Goal: Transaction & Acquisition: Purchase product/service

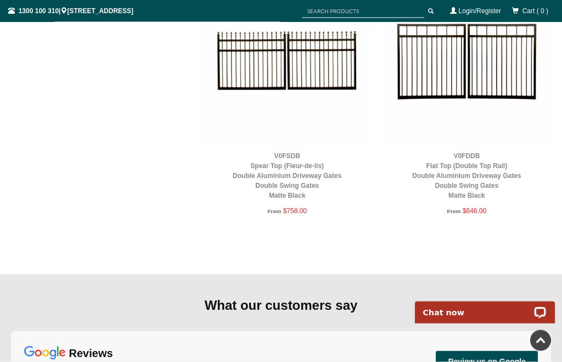
scroll to position [1198, 0]
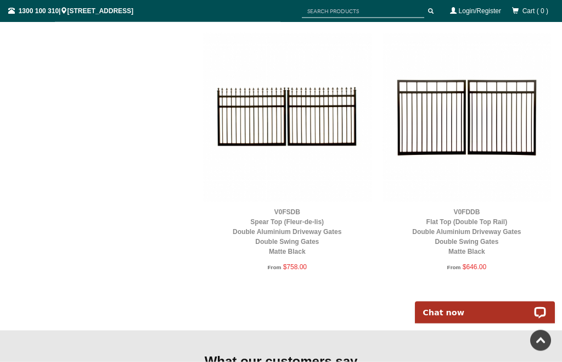
click at [484, 227] on link "V0FDDB Flat Top (Double Top Rail) Double Aluminium Driveway Gates Double Swing …" at bounding box center [466, 231] width 109 height 47
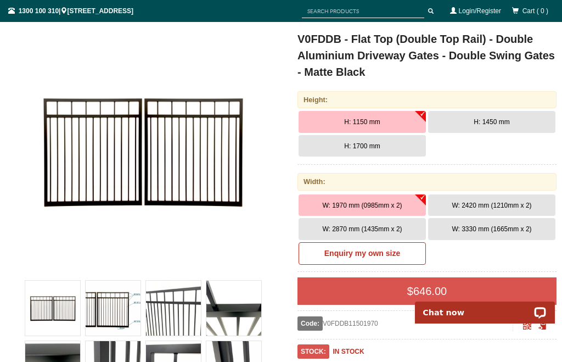
scroll to position [152, 0]
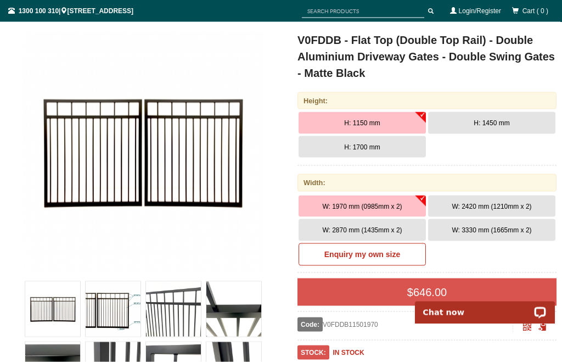
click at [373, 229] on span "W: 2870 mm (1435mm x 2)" at bounding box center [362, 230] width 80 height 8
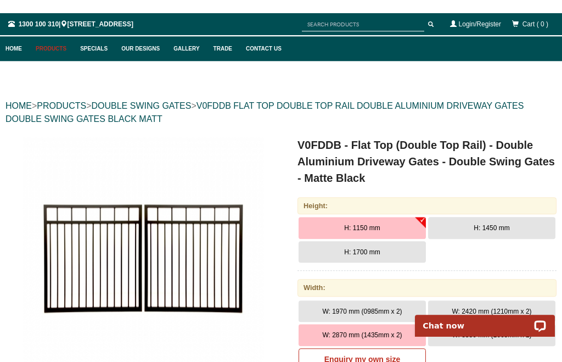
scroll to position [0, 0]
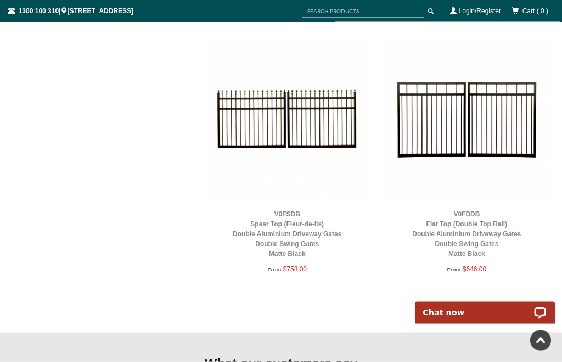
scroll to position [1196, 0]
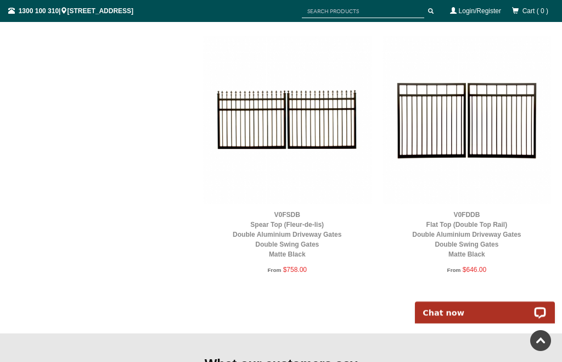
click at [482, 241] on link "V0FDDB Flat Top (Double Top Rail) Double Aluminium Driveway Gates Double Swing …" at bounding box center [466, 234] width 109 height 47
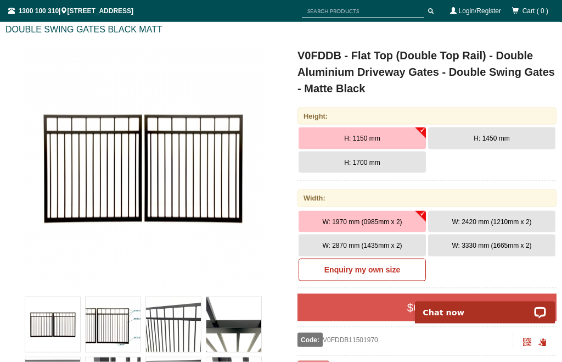
click at [360, 242] on span "W: 2870 mm (1435mm x 2)" at bounding box center [362, 246] width 80 height 8
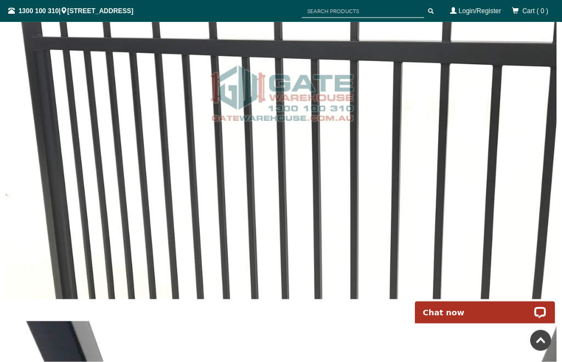
scroll to position [1661, 0]
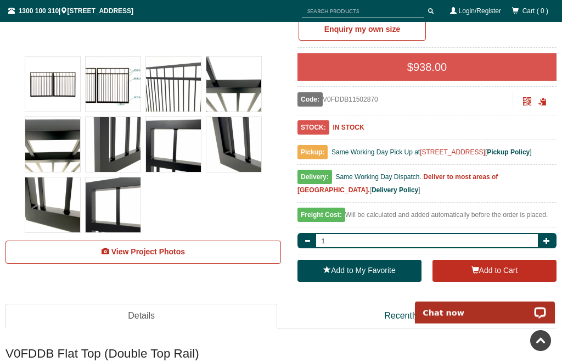
click at [150, 250] on span "View Project Photos" at bounding box center [148, 251] width 74 height 9
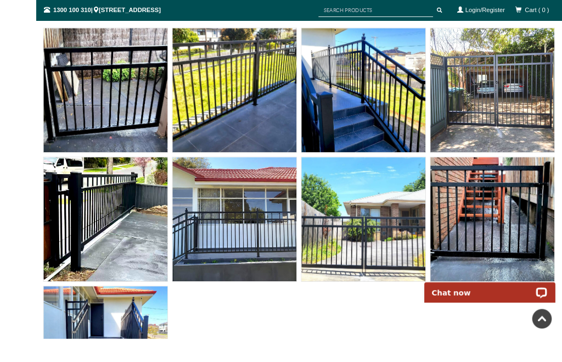
scroll to position [5580, 0]
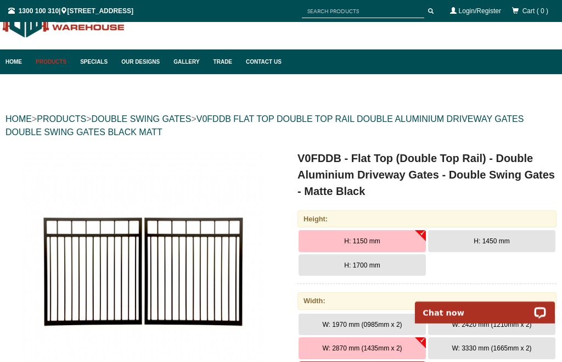
scroll to position [32, 0]
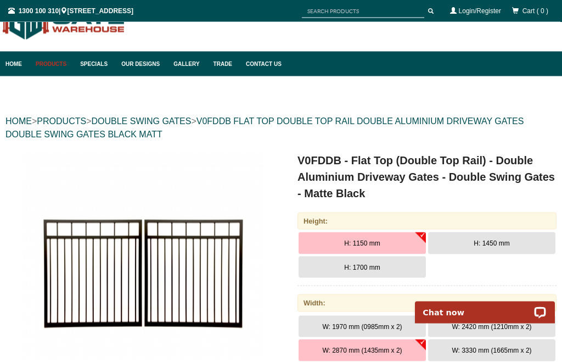
click at [52, 65] on link "Products" at bounding box center [52, 64] width 44 height 25
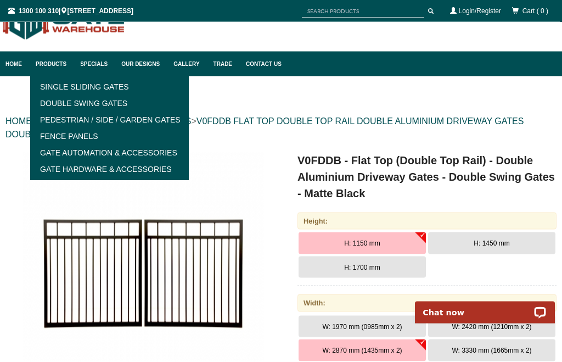
scroll to position [32, 0]
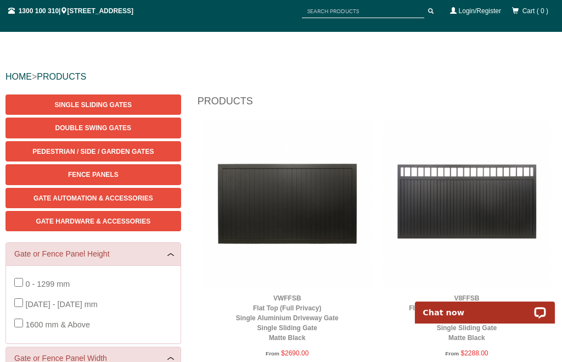
scroll to position [79, 0]
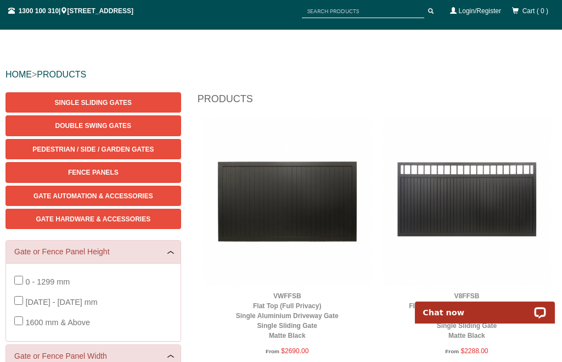
click at [117, 219] on span "Gate Hardware & Accessories" at bounding box center [93, 219] width 115 height 8
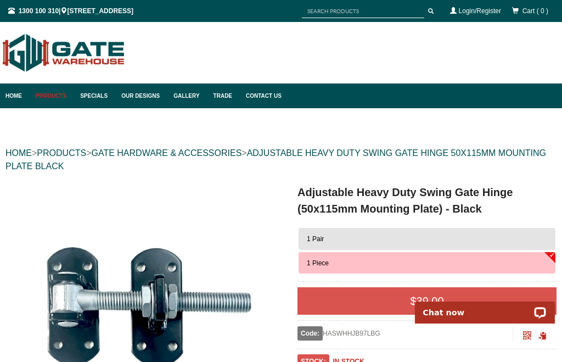
click at [189, 156] on link "GATE HARDWARE & ACCESSORIES" at bounding box center [166, 152] width 150 height 9
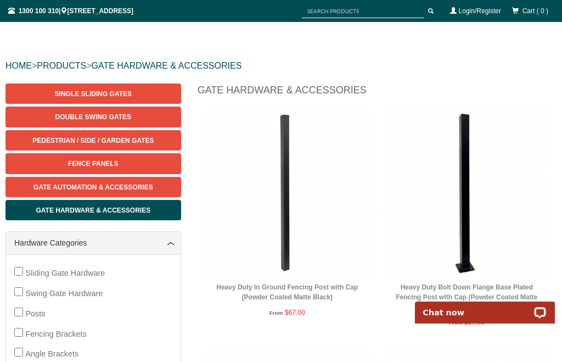
scroll to position [93, 0]
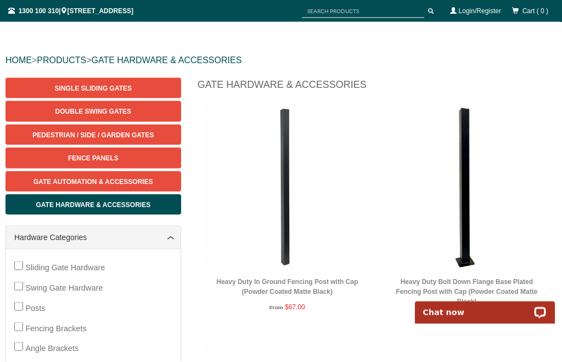
click at [10, 324] on div "Sliding Gate Hardware Swing Gate Hardware Posts Fencing Brackets Angle Brackets…" at bounding box center [93, 368] width 175 height 239
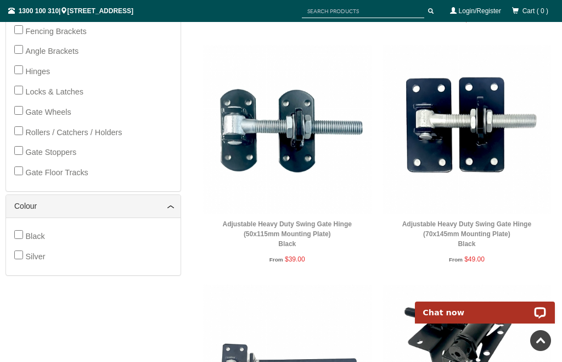
scroll to position [387, 0]
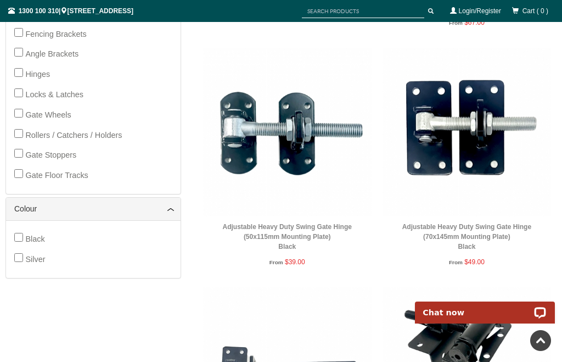
click at [467, 172] on img at bounding box center [467, 132] width 169 height 169
click at [491, 229] on link "Adjustable Heavy Duty Swing Gate Hinge (70x145mm Mounting Plate) Black" at bounding box center [466, 236] width 129 height 27
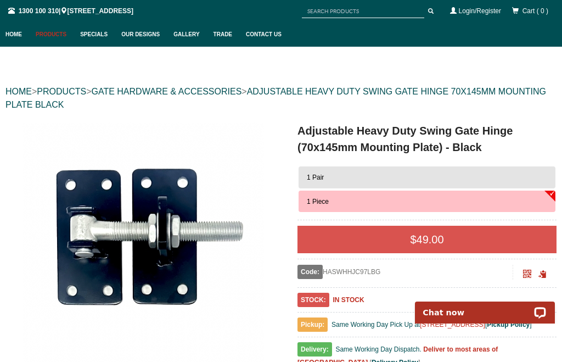
click at [321, 174] on span "1 Pair" at bounding box center [315, 177] width 17 height 8
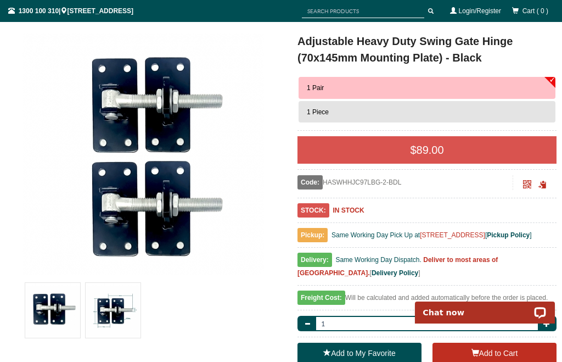
scroll to position [125, 0]
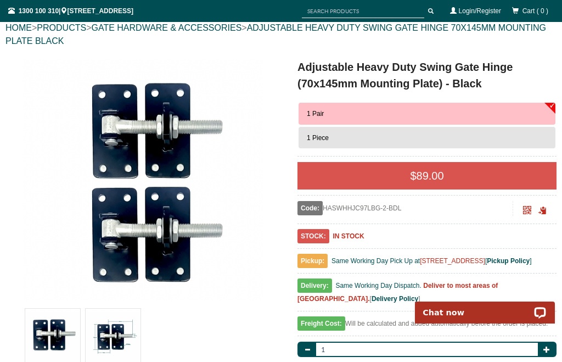
click at [325, 137] on span "1 Piece" at bounding box center [318, 138] width 22 height 8
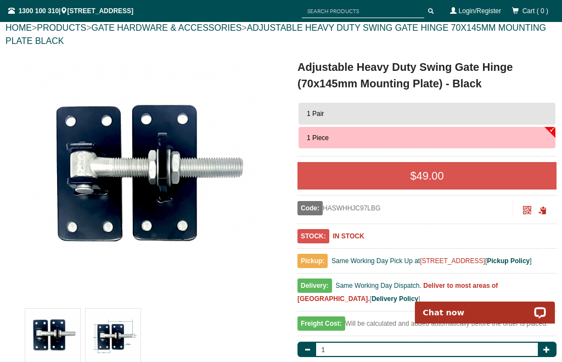
click at [340, 114] on button "1 Pair" at bounding box center [427, 114] width 257 height 22
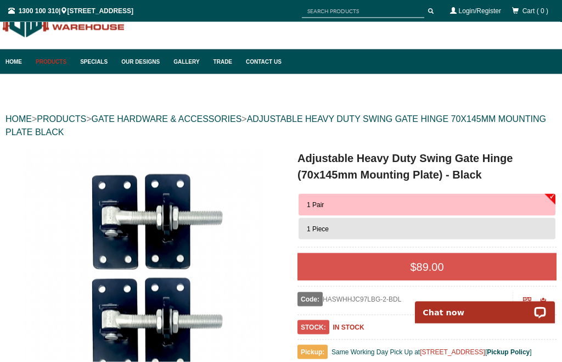
scroll to position [0, 0]
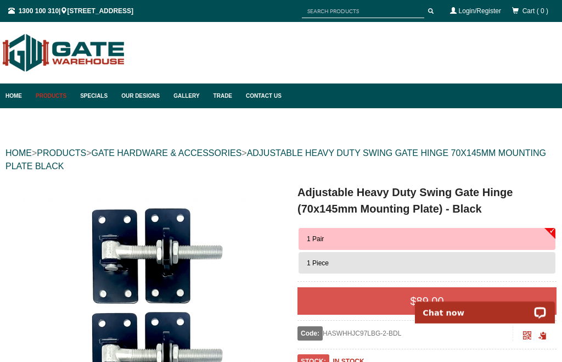
click at [201, 153] on link "GATE HARDWARE & ACCESSORIES" at bounding box center [166, 152] width 150 height 9
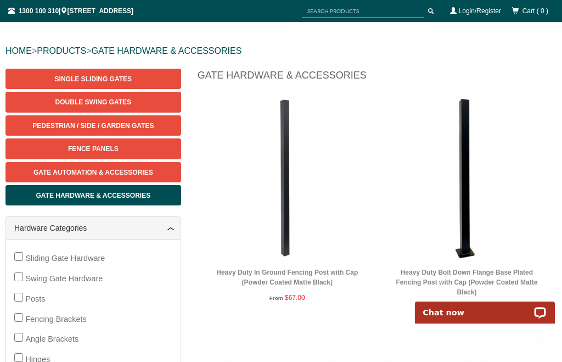
scroll to position [102, 0]
click at [149, 287] on div "Sliding Gate Hardware Swing Gate Hardware Posts Fencing Brackets Angle Brackets…" at bounding box center [93, 360] width 158 height 222
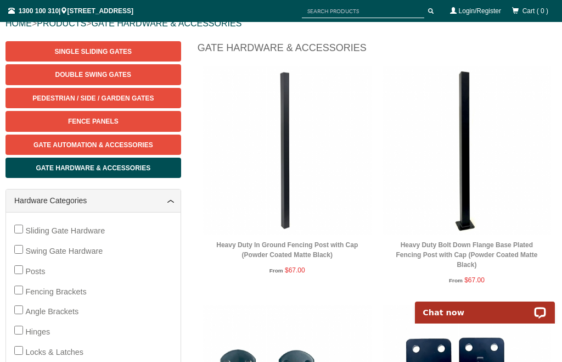
scroll to position [132, 0]
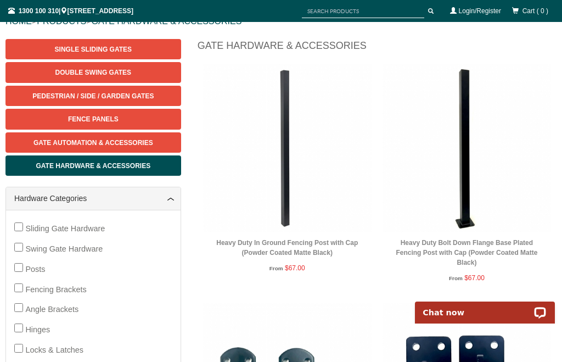
click at [486, 278] on div "From $67.00" at bounding box center [467, 279] width 158 height 12
click at [480, 286] on div "Heavy Duty Bolt Down Flange Base Plated Fencing Post with Cap (Powder Coated Ma…" at bounding box center [467, 183] width 169 height 239
click at [484, 249] on link "Heavy Duty Bolt Down Flange Base Plated Fencing Post with Cap (Powder Coated Ma…" at bounding box center [467, 252] width 142 height 27
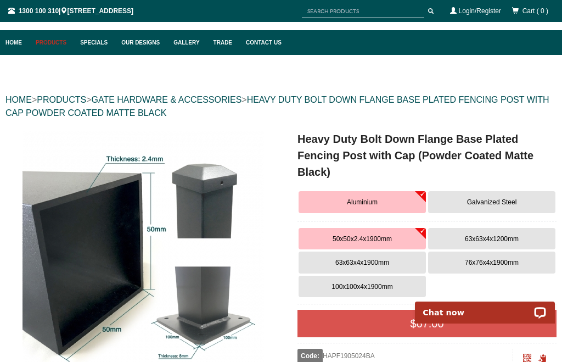
click at [367, 284] on span "100x100x4x1900mm" at bounding box center [362, 287] width 61 height 8
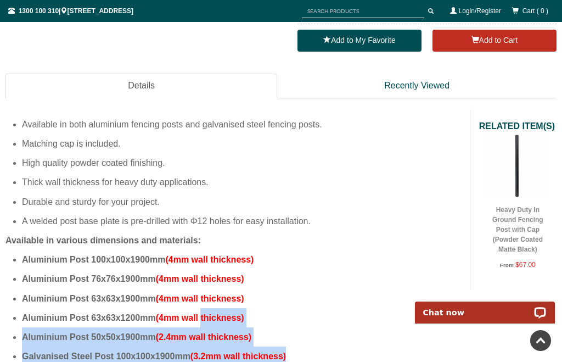
scroll to position [543, 0]
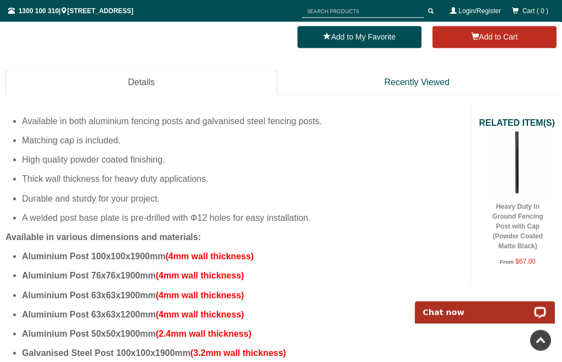
click at [357, 258] on li "Aluminium Post 100x100x1900mm (4mm wall thickness)" at bounding box center [242, 256] width 440 height 19
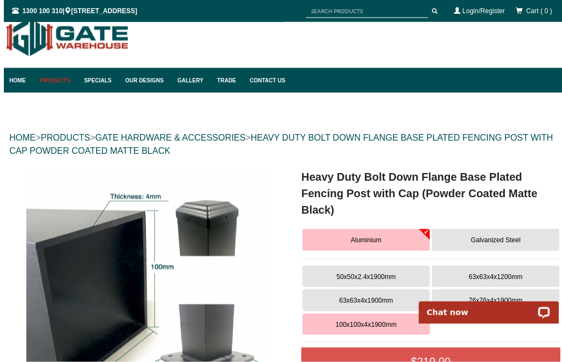
scroll to position [0, 0]
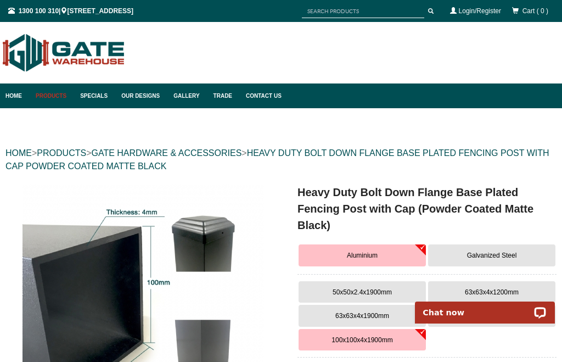
click at [73, 156] on link "PRODUCTS" at bounding box center [61, 152] width 49 height 9
click at [74, 157] on link "PRODUCTS" at bounding box center [61, 152] width 49 height 9
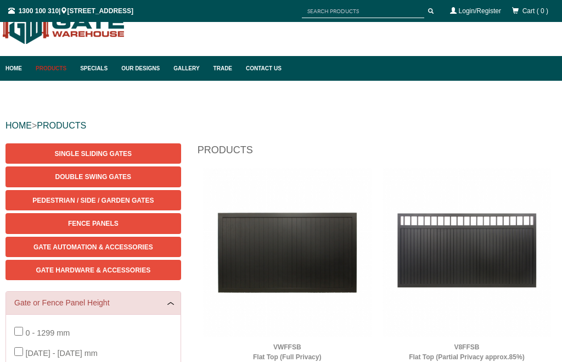
click at [121, 178] on span "Double Swing Gates" at bounding box center [93, 177] width 76 height 8
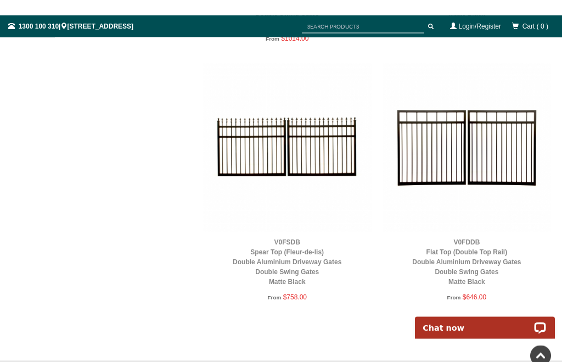
scroll to position [1168, 0]
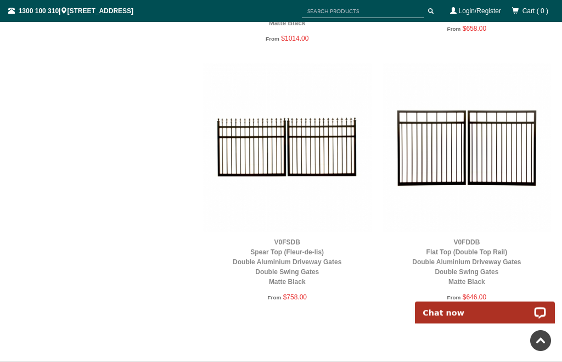
click at [469, 270] on link "V0FDDB Flat Top (Double Top Rail) Double Aluminium Driveway Gates Double Swing …" at bounding box center [466, 261] width 109 height 47
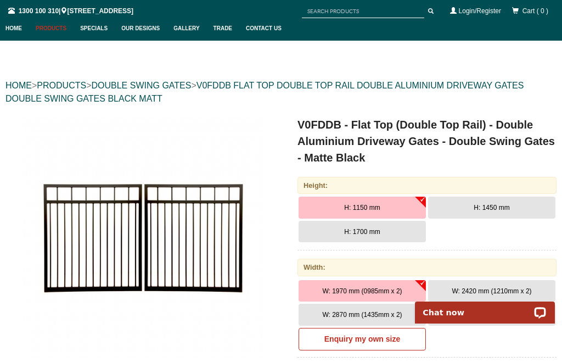
scroll to position [76, 0]
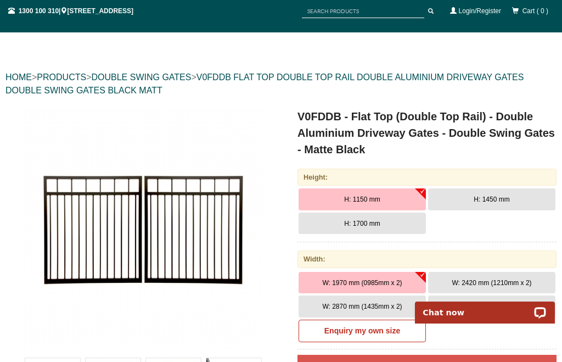
click at [373, 306] on span "W: 2870 mm (1435mm x 2)" at bounding box center [362, 306] width 80 height 8
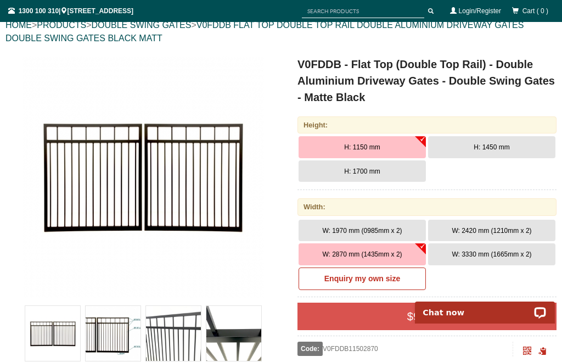
scroll to position [127, 0]
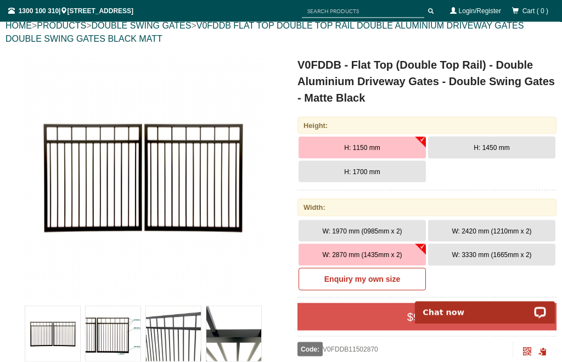
click at [491, 149] on span "H: 1450 mm" at bounding box center [492, 148] width 36 height 8
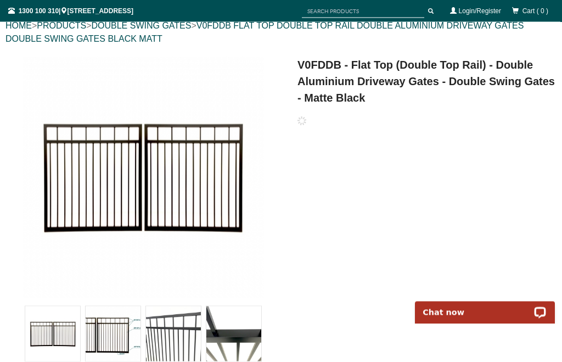
scroll to position [128, 0]
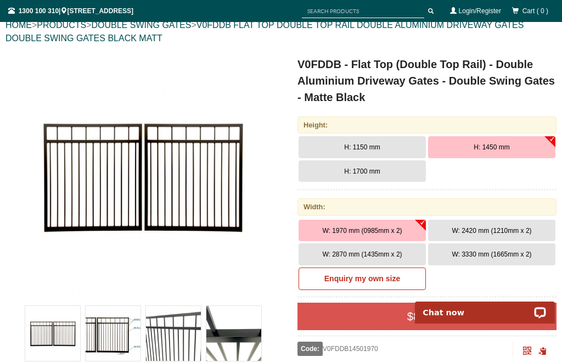
click at [366, 249] on button "W: 2870 mm (1435mm x 2)" at bounding box center [362, 254] width 127 height 22
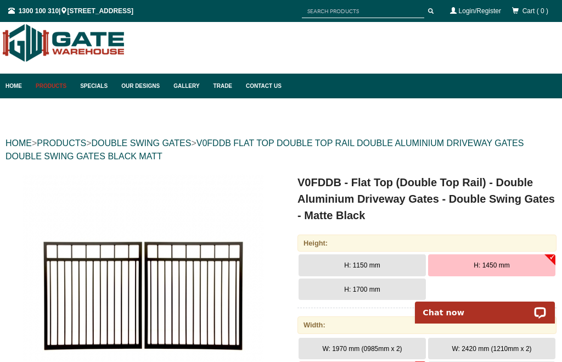
scroll to position [0, 0]
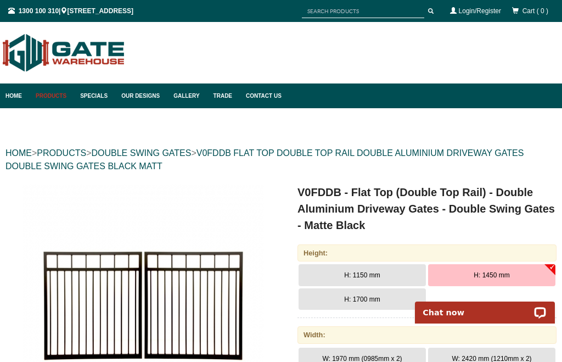
click at [56, 100] on link "Products" at bounding box center [52, 95] width 44 height 25
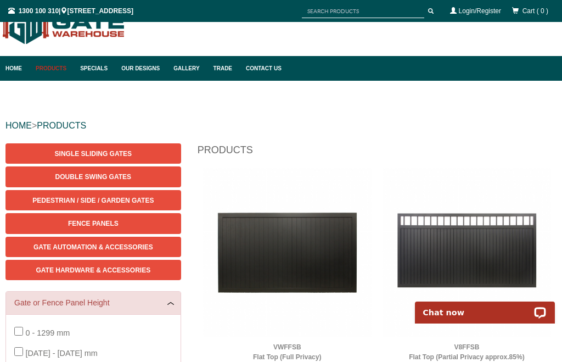
click at [110, 270] on span "Gate Hardware & Accessories" at bounding box center [93, 270] width 115 height 8
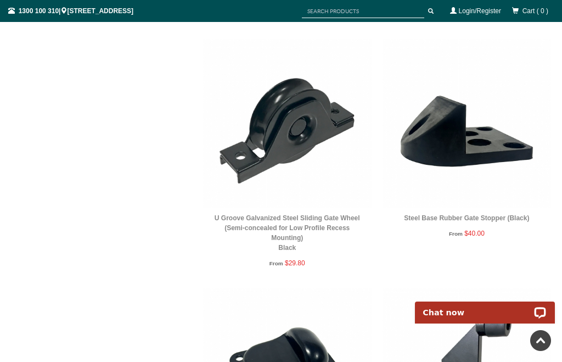
scroll to position [2019, 0]
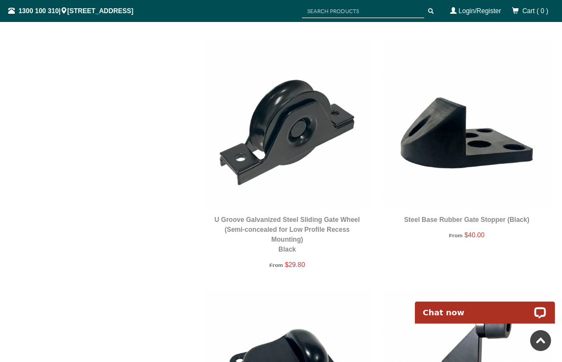
click at [478, 189] on img at bounding box center [467, 125] width 169 height 169
click at [489, 220] on link "Steel Base Rubber Gate Stopper (Black)" at bounding box center [466, 220] width 125 height 8
